Goal: Information Seeking & Learning: Learn about a topic

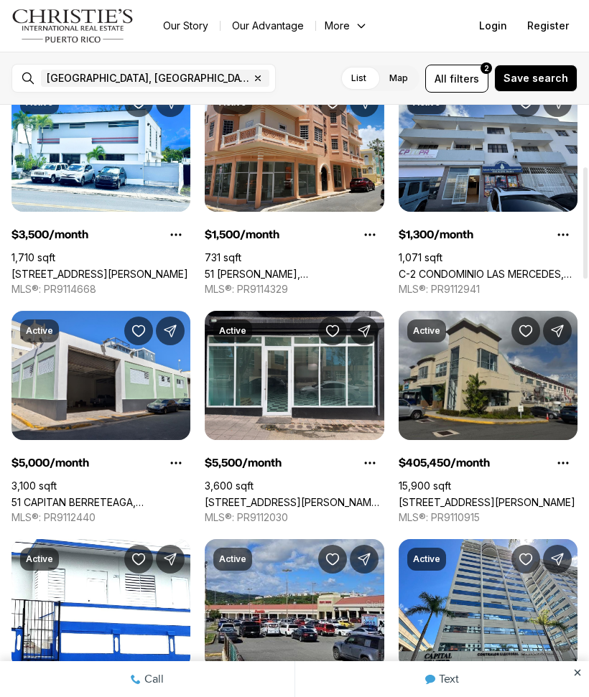
scroll to position [324, 0]
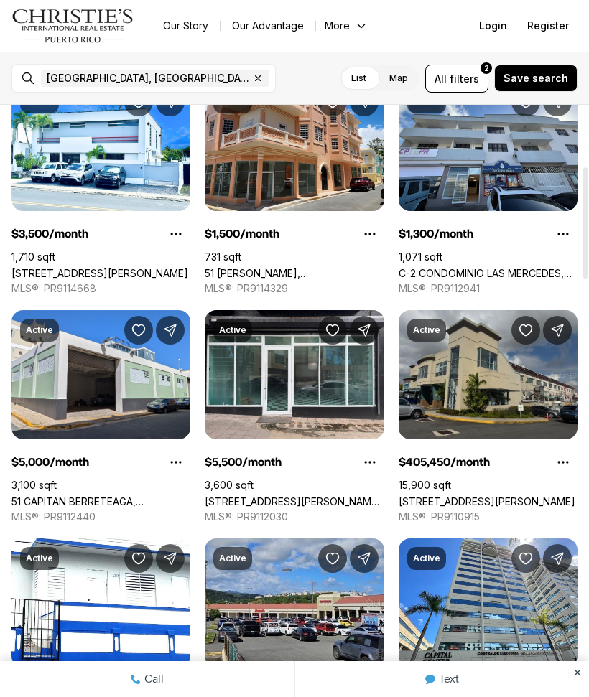
click at [118, 495] on link "51 CAPITAN BERRETEAGA, [GEOGRAPHIC_DATA][PERSON_NAME], 00901" at bounding box center [100, 501] width 179 height 12
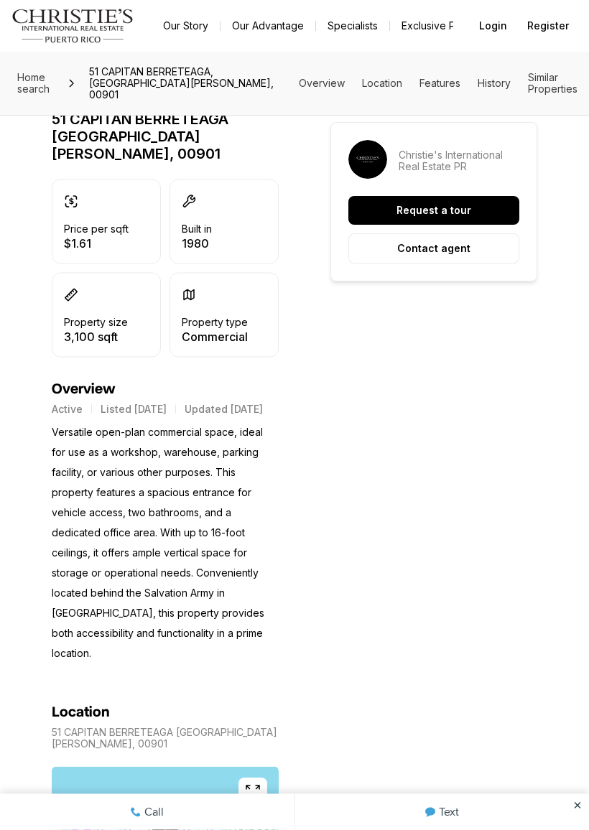
scroll to position [368, 0]
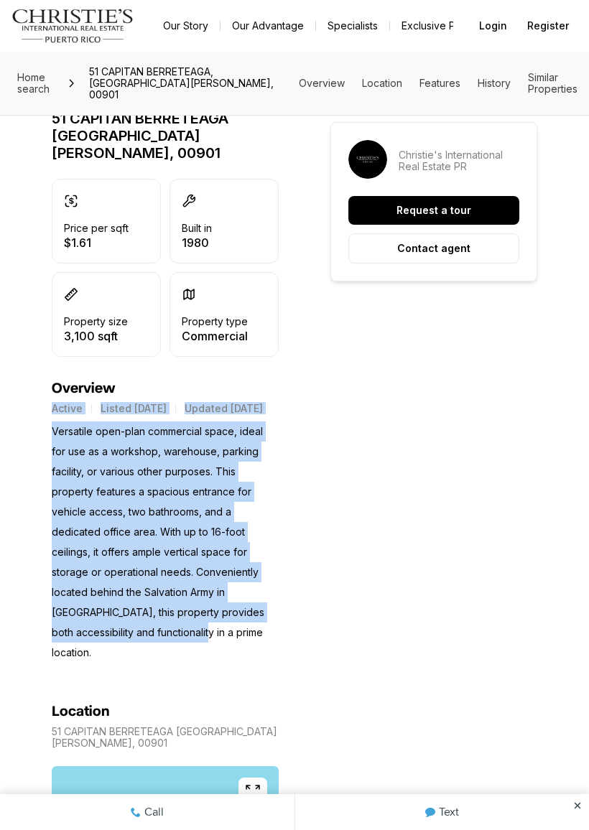
click at [185, 587] on p "Versatile open-plan commercial space, ideal for use as a workshop, warehouse, p…" at bounding box center [165, 541] width 227 height 241
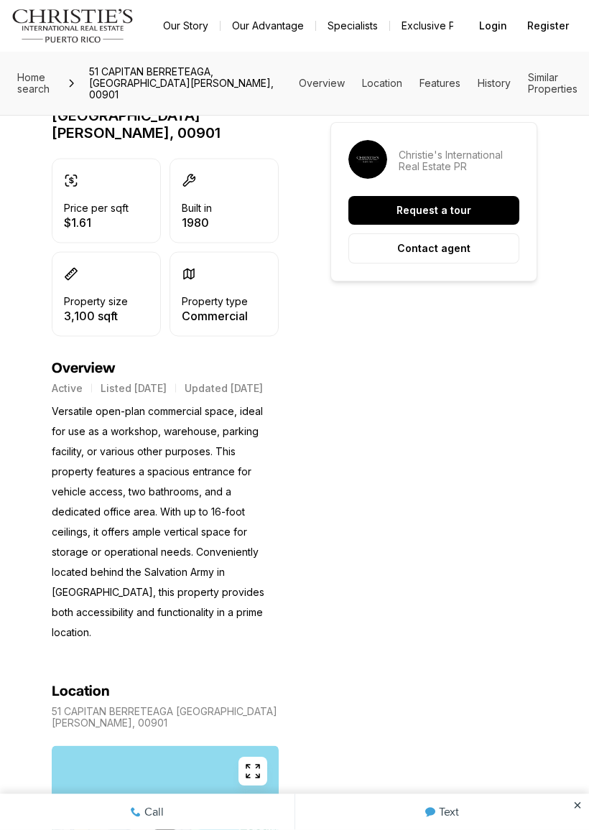
scroll to position [392, 0]
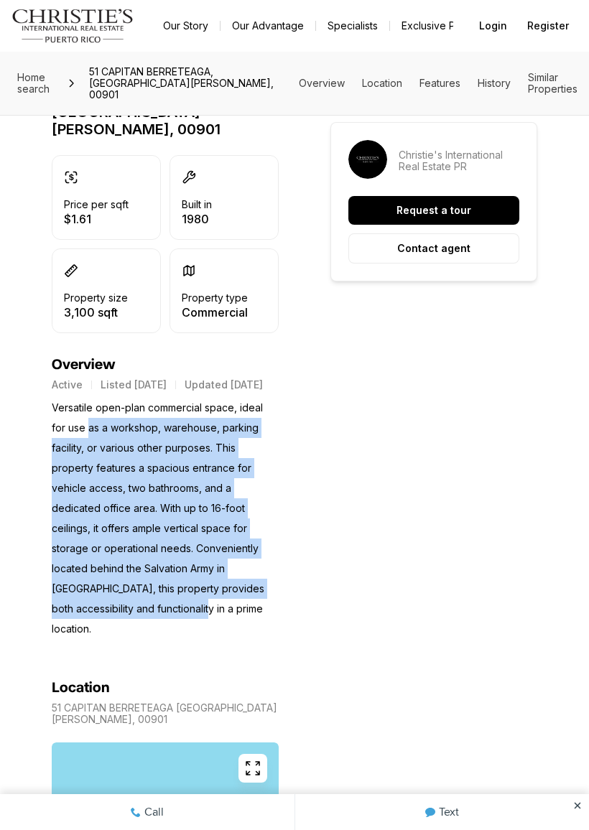
click at [186, 563] on p "Versatile open-plan commercial space, ideal for use as a workshop, warehouse, p…" at bounding box center [165, 518] width 227 height 241
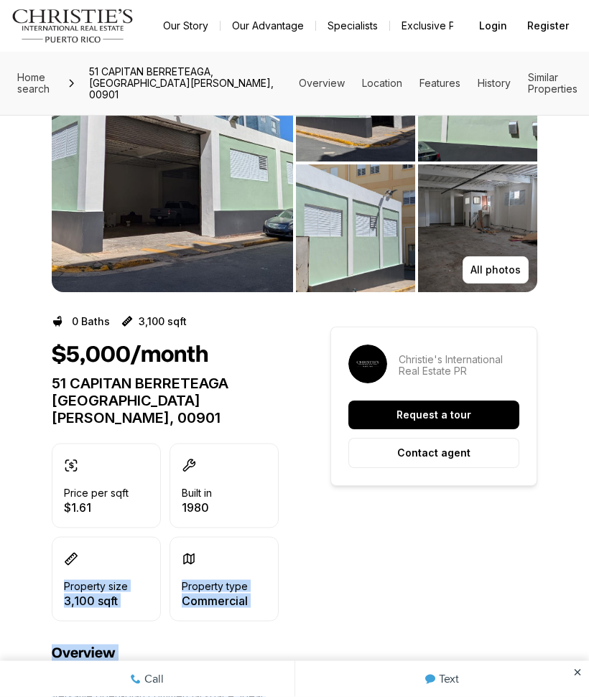
scroll to position [95, 0]
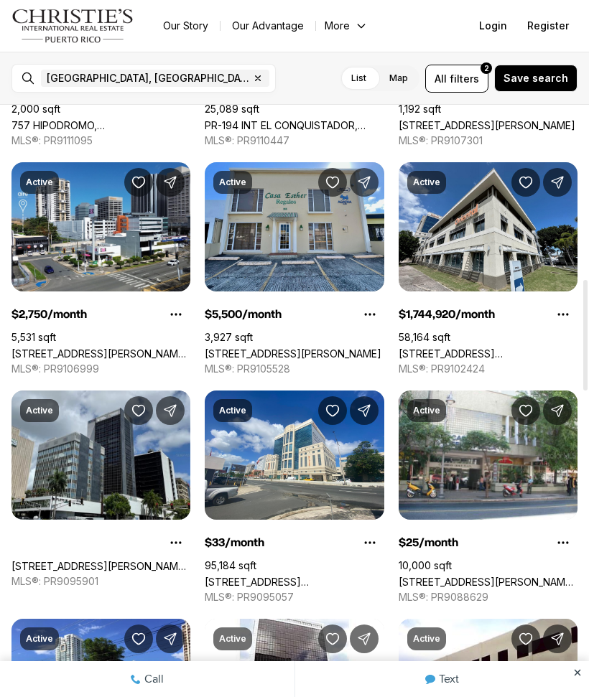
scroll to position [930, 0]
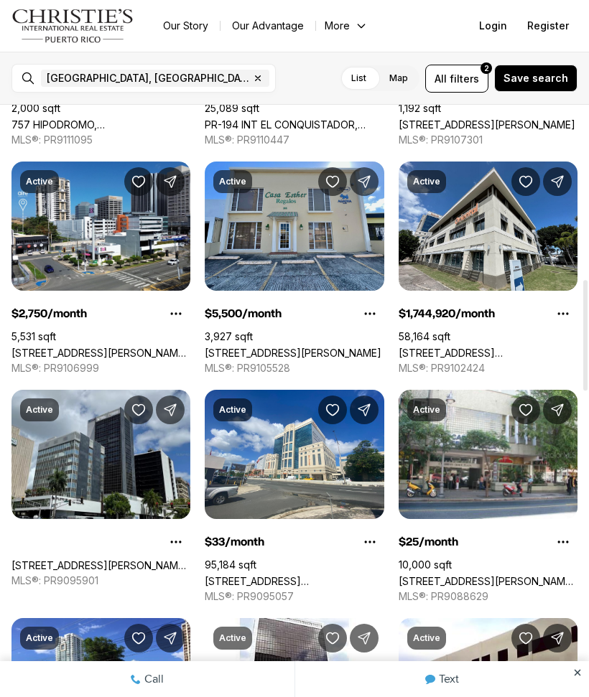
click at [518, 575] on link "670 PONCE DE LEON, SAN JUAN PR, 00926" at bounding box center [487, 581] width 179 height 12
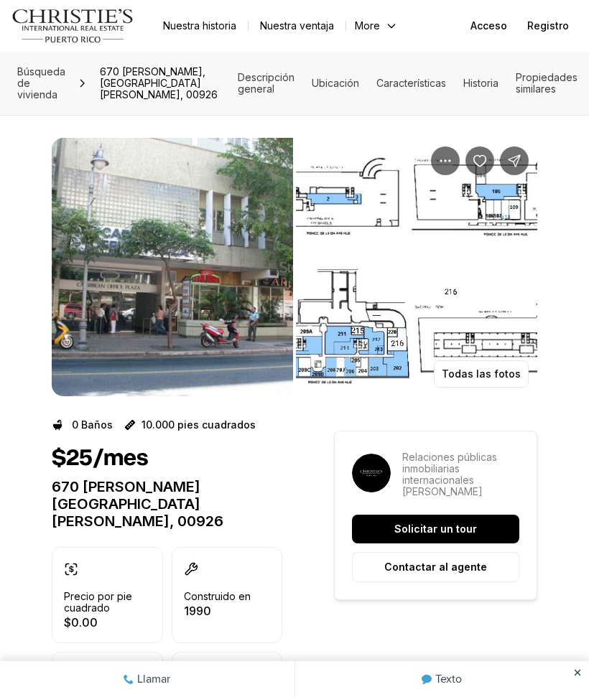
click at [216, 322] on img "Ver galería de imágenes" at bounding box center [172, 267] width 241 height 258
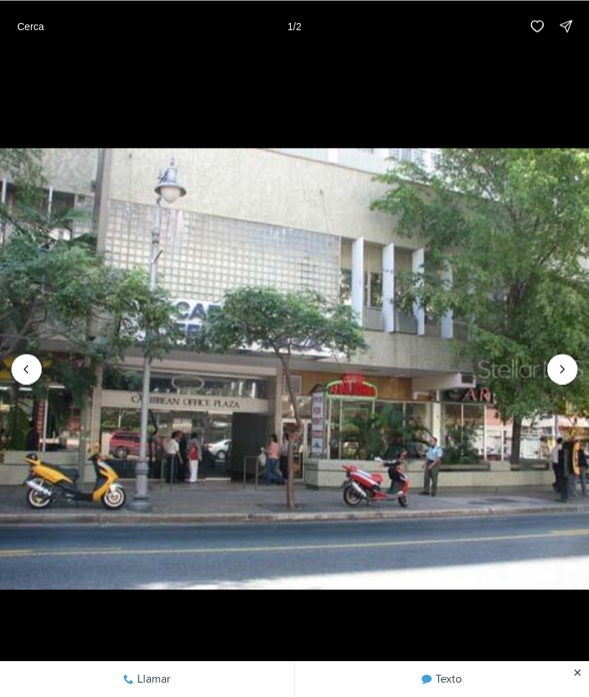
click at [555, 372] on icon "Siguiente diapositiva" at bounding box center [562, 369] width 14 height 14
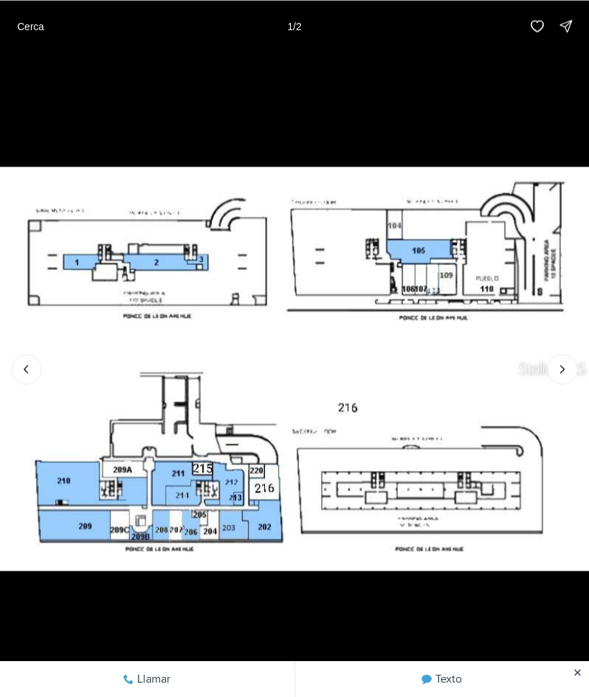
click at [564, 370] on div at bounding box center [562, 369] width 30 height 30
click at [566, 370] on div at bounding box center [562, 369] width 30 height 30
click at [567, 368] on div at bounding box center [562, 369] width 30 height 30
click at [569, 374] on div at bounding box center [562, 369] width 30 height 30
click at [569, 373] on div at bounding box center [562, 369] width 30 height 30
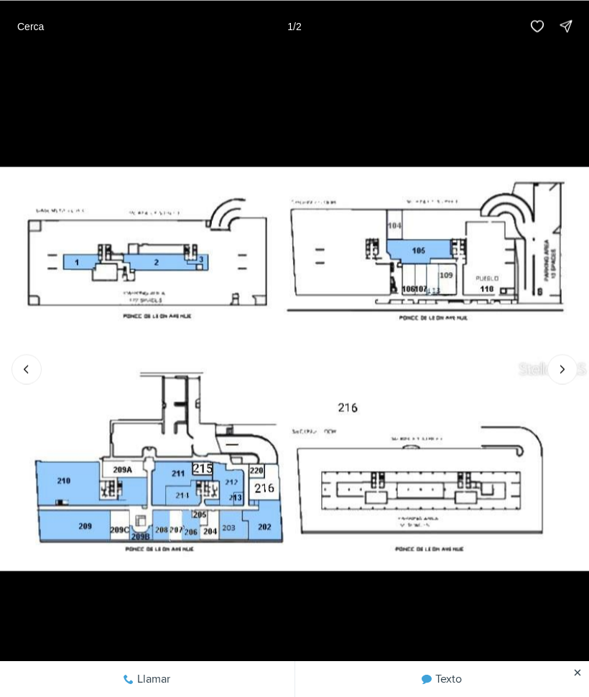
click at [566, 375] on div at bounding box center [562, 369] width 30 height 30
click at [32, 373] on icon "Previous slide" at bounding box center [26, 369] width 14 height 14
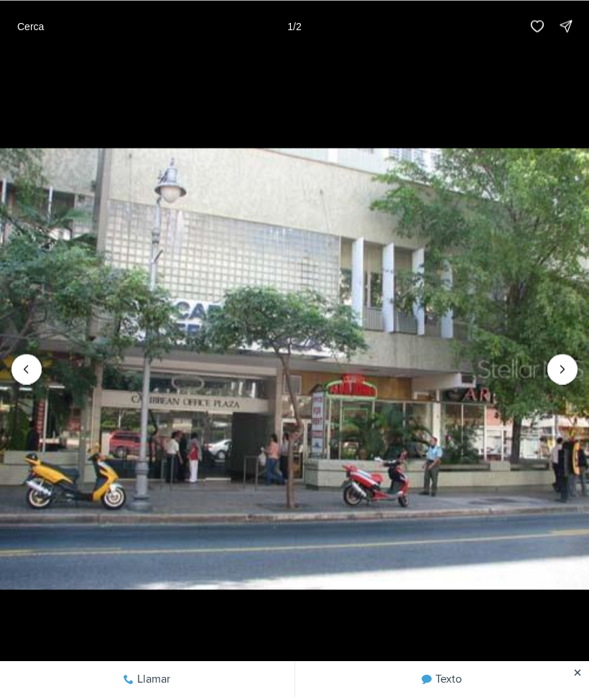
click at [25, 363] on div at bounding box center [26, 369] width 30 height 30
click at [27, 365] on div at bounding box center [26, 369] width 30 height 30
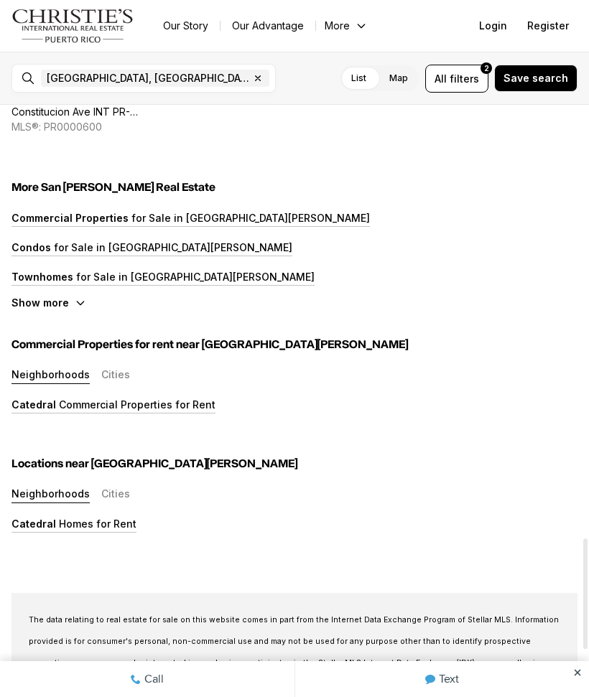
scroll to position [2314, 0]
